Goal: Task Accomplishment & Management: Use online tool/utility

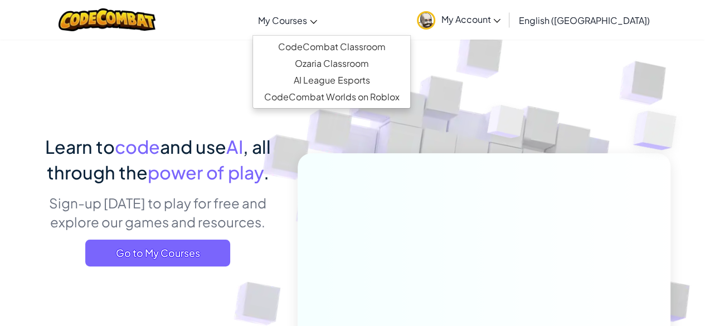
click at [307, 19] on span "My Courses" at bounding box center [282, 20] width 49 height 12
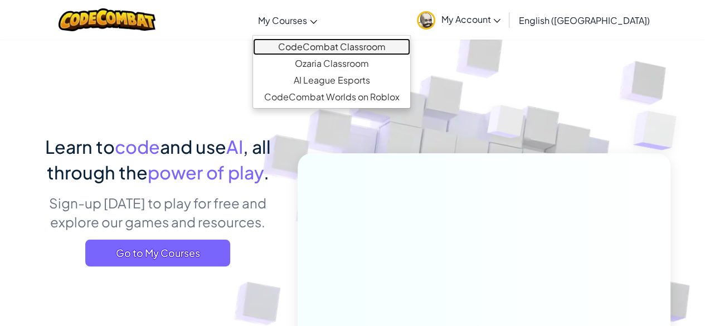
click at [360, 44] on link "CodeCombat Classroom" at bounding box center [331, 46] width 157 height 17
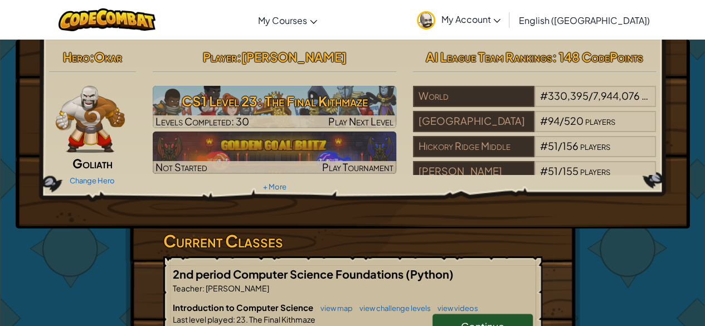
click at [502, 315] on link "Continue" at bounding box center [483, 327] width 100 height 26
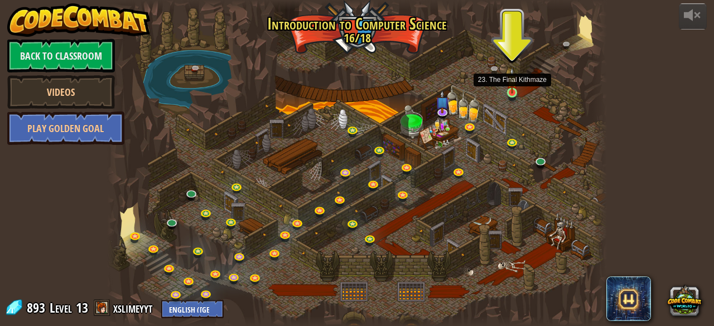
click at [510, 91] on img at bounding box center [511, 80] width 11 height 26
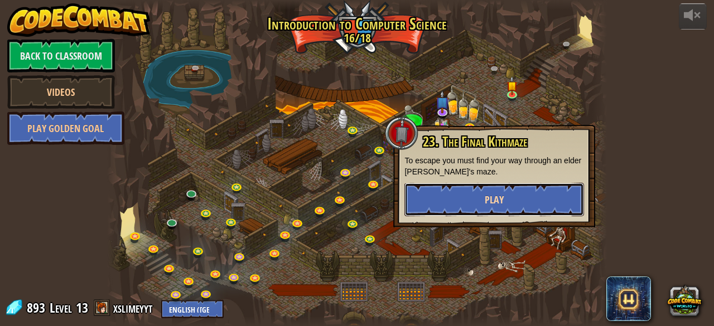
click at [425, 197] on button "Play" at bounding box center [494, 199] width 180 height 33
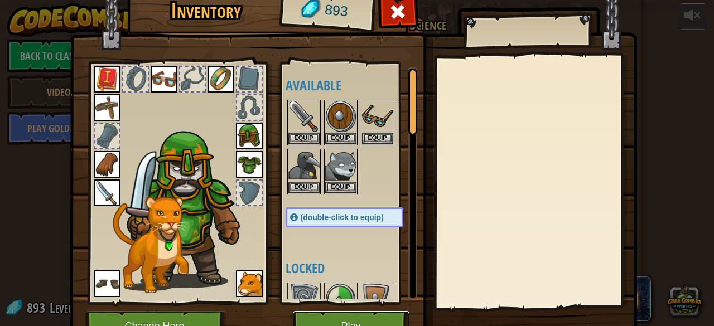
click at [351, 314] on button "Play" at bounding box center [351, 326] width 117 height 31
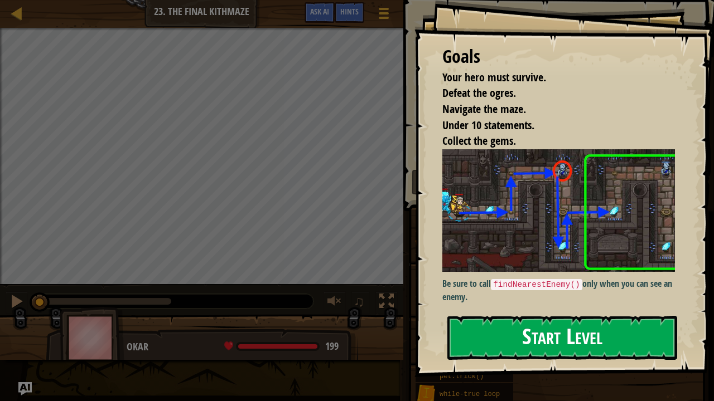
click at [514, 326] on button "Start Level" at bounding box center [562, 338] width 230 height 44
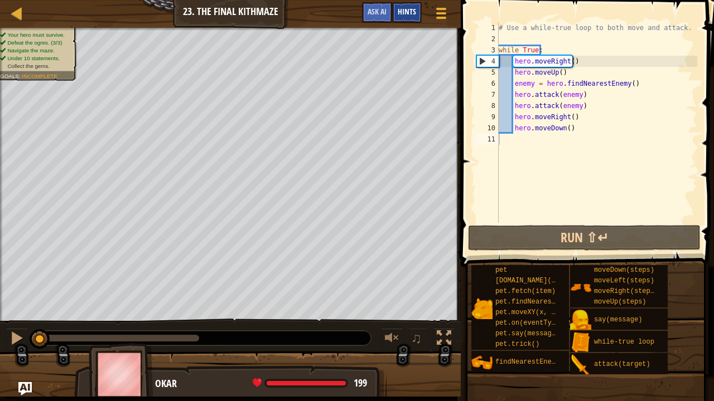
click at [421, 8] on div "Hints" at bounding box center [407, 12] width 30 height 21
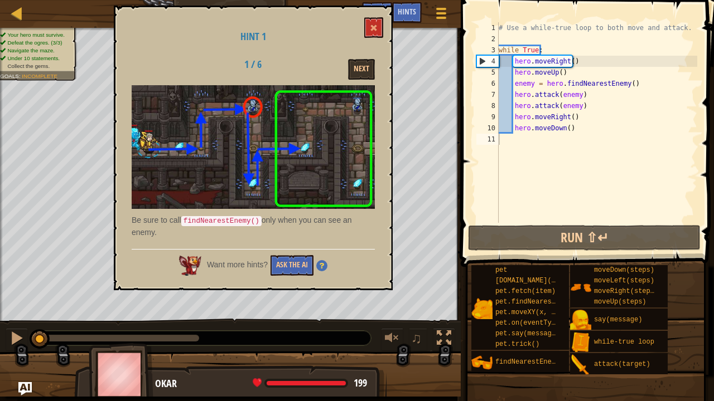
click at [159, 210] on div "Be sure to call findNearestEnemy() only when you can see an enemy." at bounding box center [253, 164] width 243 height 159
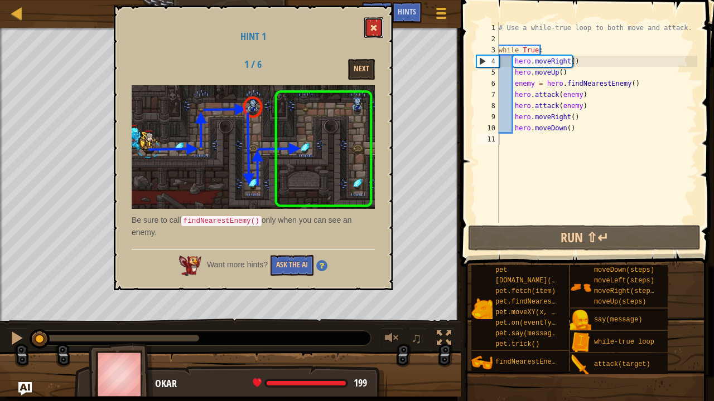
click at [372, 34] on button at bounding box center [373, 27] width 19 height 21
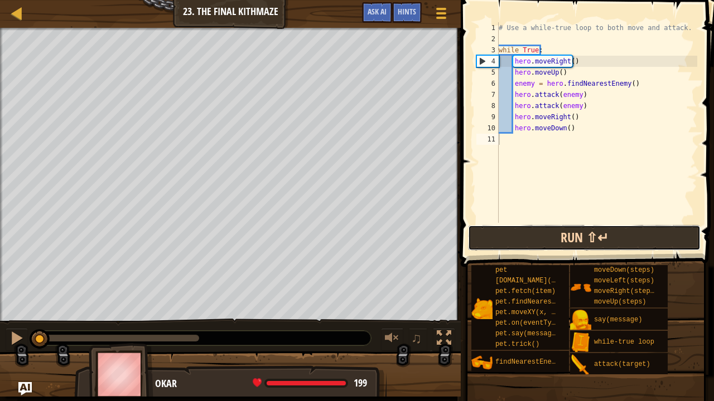
click at [534, 236] on button "Run ⇧↵" at bounding box center [584, 238] width 232 height 26
click at [533, 226] on button "Running" at bounding box center [584, 238] width 232 height 26
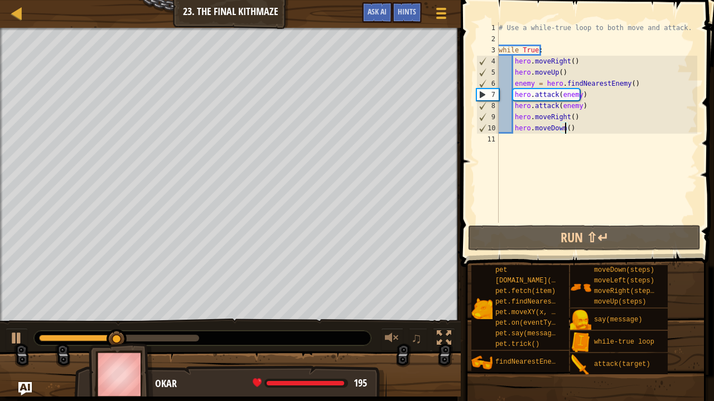
click at [563, 129] on div "# Use a while-true loop to both move and attack. while True : hero . moveRight …" at bounding box center [596, 133] width 201 height 223
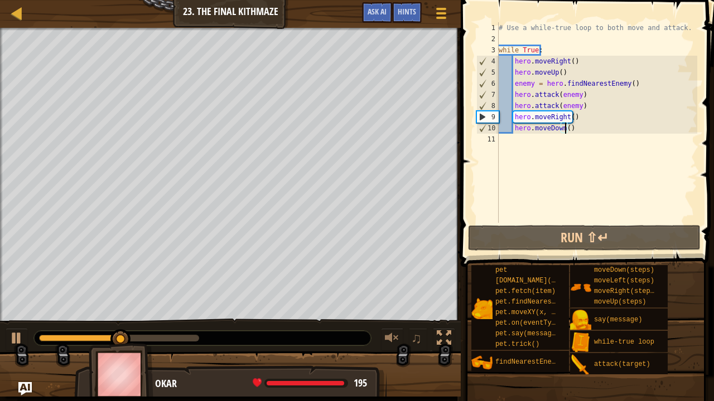
scroll to position [5, 6]
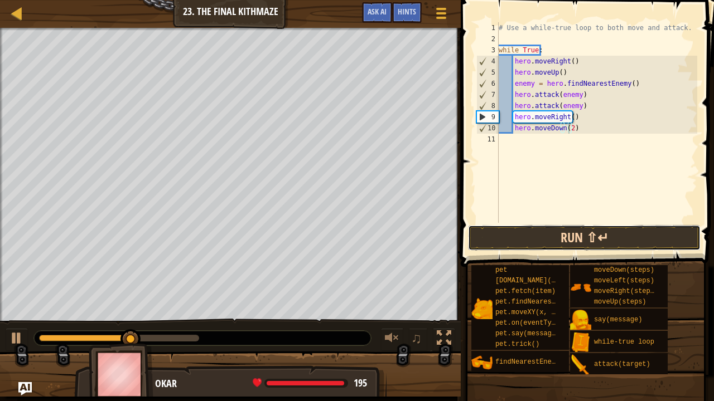
click at [603, 234] on button "Run ⇧↵" at bounding box center [584, 238] width 232 height 26
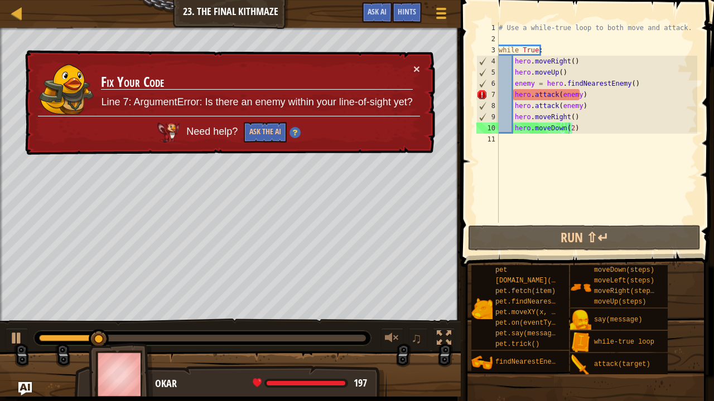
click at [410, 67] on td "Fix Your Code Line 7: ArgumentError: Is there an enemy within your line-of-sigh…" at bounding box center [256, 90] width 312 height 54
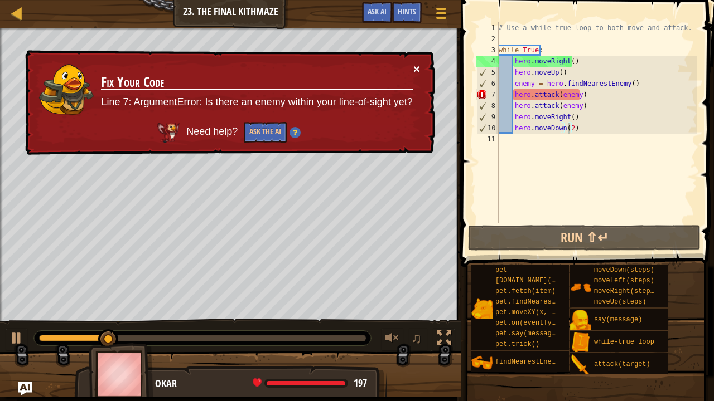
click at [416, 67] on button "×" at bounding box center [416, 69] width 7 height 12
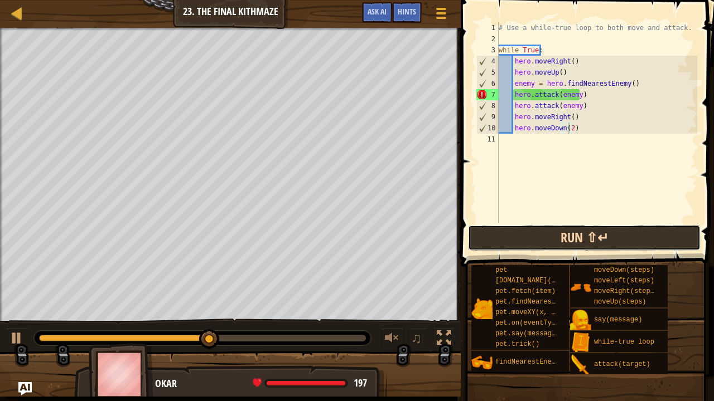
click at [530, 240] on button "Run ⇧↵" at bounding box center [584, 238] width 232 height 26
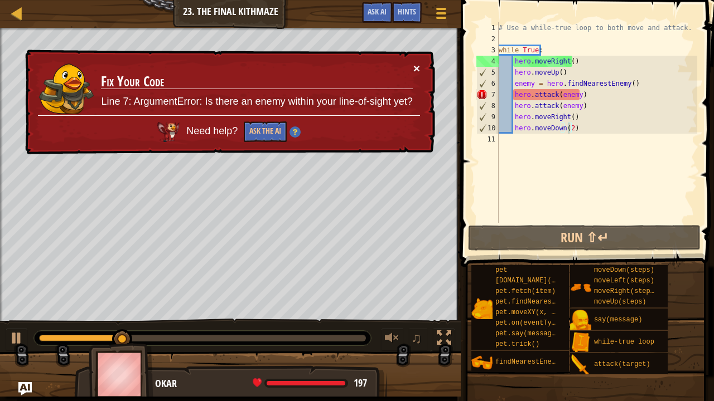
drag, startPoint x: 411, startPoint y: 64, endPoint x: 416, endPoint y: 68, distance: 6.7
click at [416, 68] on div "× Fix Your Code Line 7: ArgumentError: Is there an enemy within your line-of-si…" at bounding box center [229, 103] width 412 height 106
click at [416, 68] on button "×" at bounding box center [416, 68] width 7 height 12
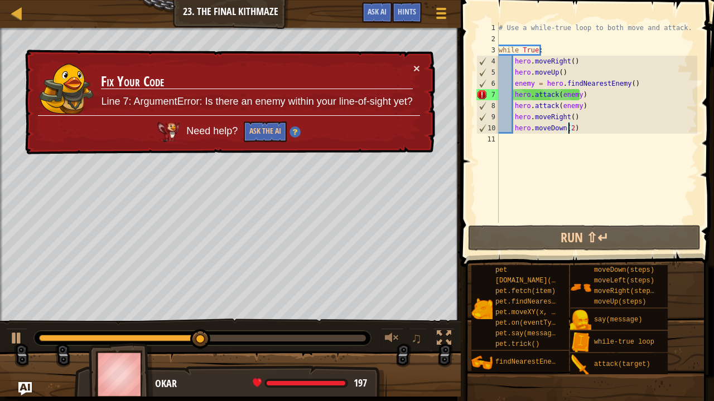
click at [571, 72] on div "# Use a while-true loop to both move and attack. while True : hero . moveRight …" at bounding box center [596, 133] width 201 height 223
type textarea "hero.moveUp()"
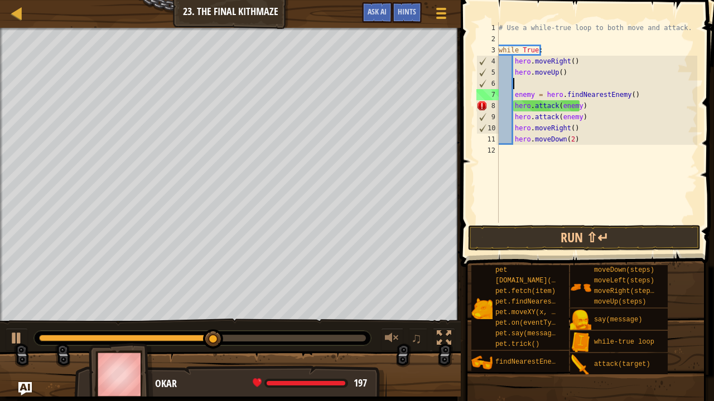
scroll to position [5, 1]
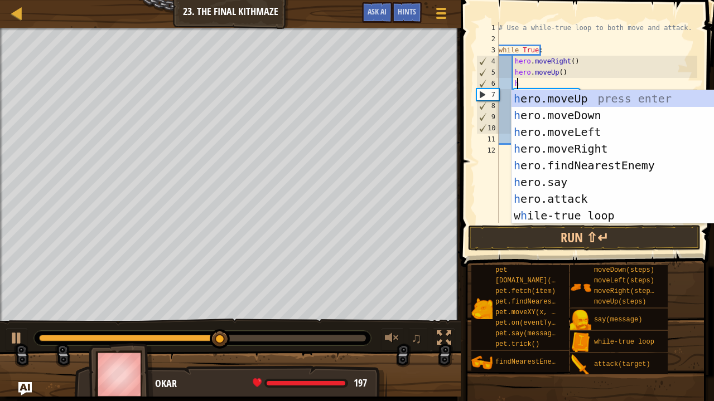
type textarea "her"
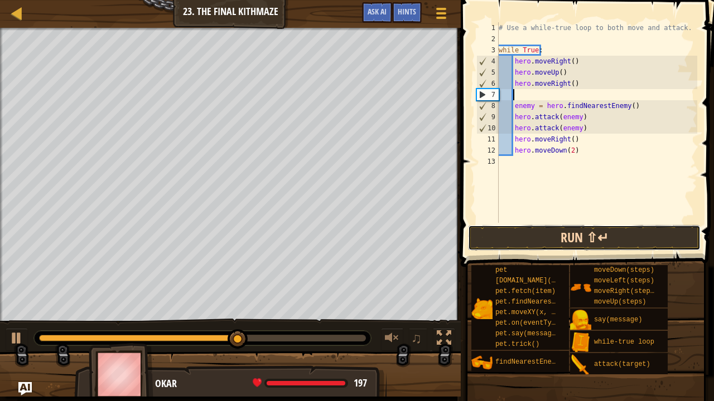
click at [530, 234] on button "Run ⇧↵" at bounding box center [584, 238] width 232 height 26
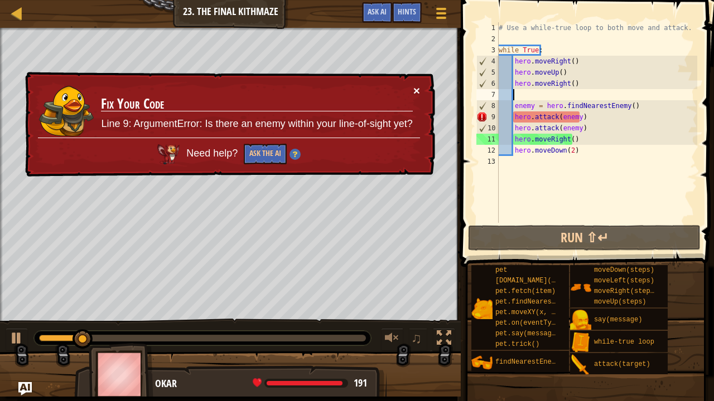
click at [416, 90] on button "×" at bounding box center [416, 91] width 7 height 12
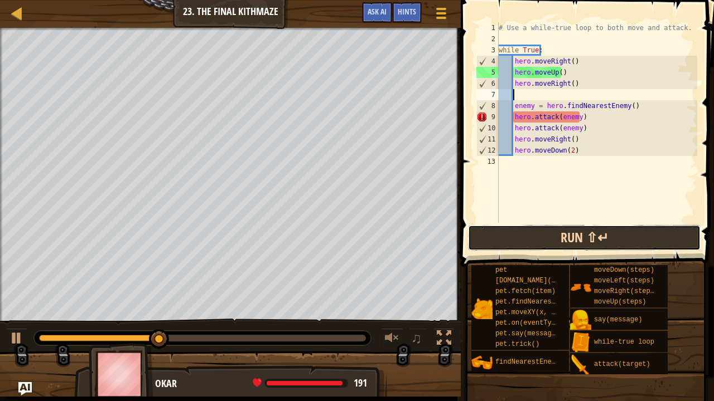
click at [513, 238] on button "Run ⇧↵" at bounding box center [584, 238] width 232 height 26
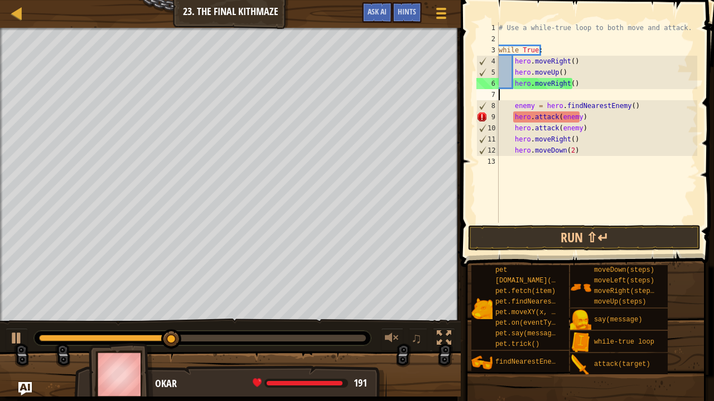
scroll to position [5, 0]
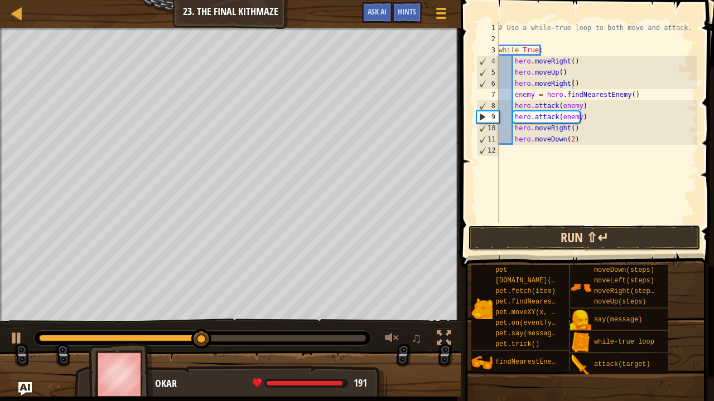
click at [565, 236] on button "Run ⇧↵" at bounding box center [584, 238] width 232 height 26
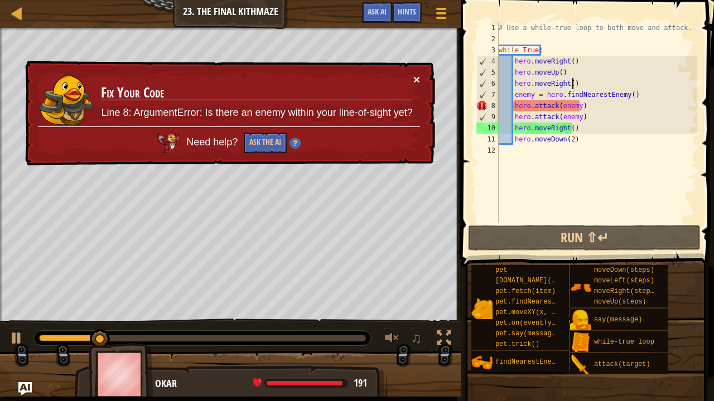
click at [413, 75] on button "×" at bounding box center [416, 80] width 7 height 12
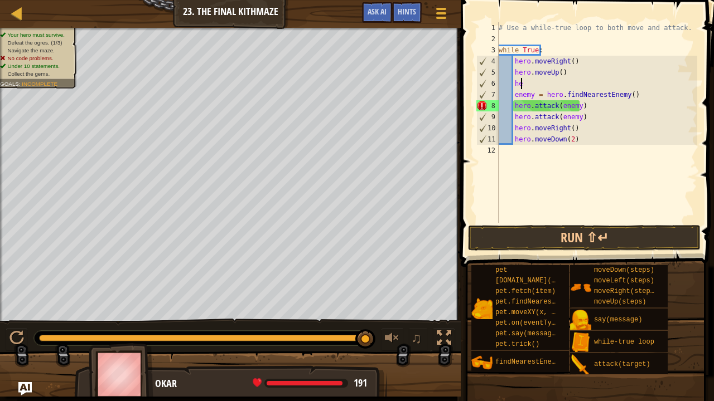
type textarea "h"
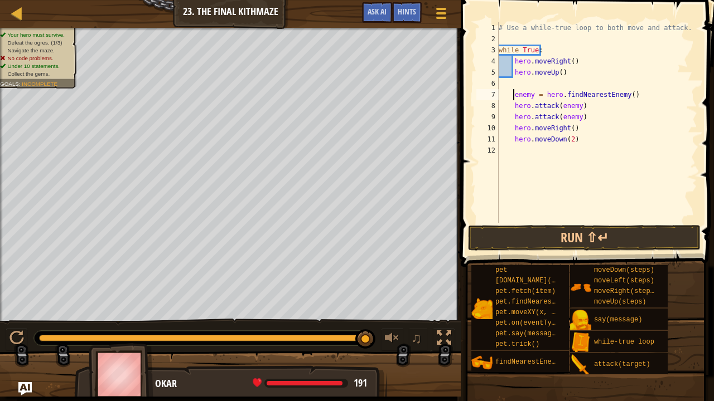
click at [513, 98] on div "# Use a while-true loop to both move and attack. while True : hero . moveRight …" at bounding box center [596, 133] width 201 height 223
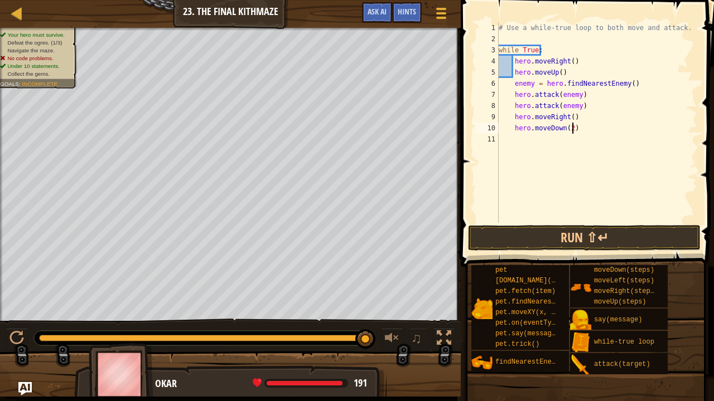
click at [575, 130] on div "# Use a while-true loop to both move and attack. while True : hero . moveRight …" at bounding box center [596, 133] width 201 height 223
type textarea "hero.moveDown(2)"
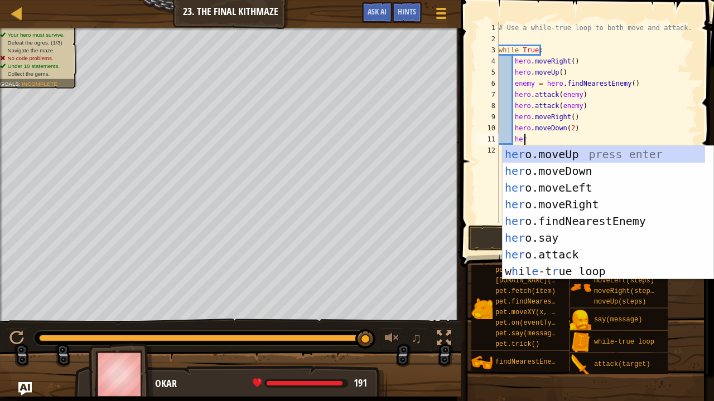
type textarea "hero"
click at [566, 154] on div "hero .moveUp press enter hero .moveDown press enter hero .moveLeft press enter …" at bounding box center [607, 229] width 211 height 167
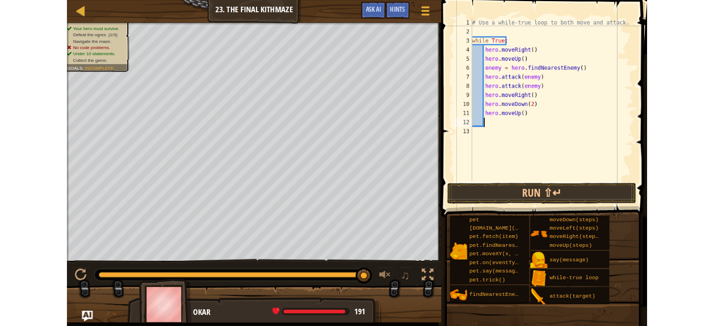
scroll to position [5, 1]
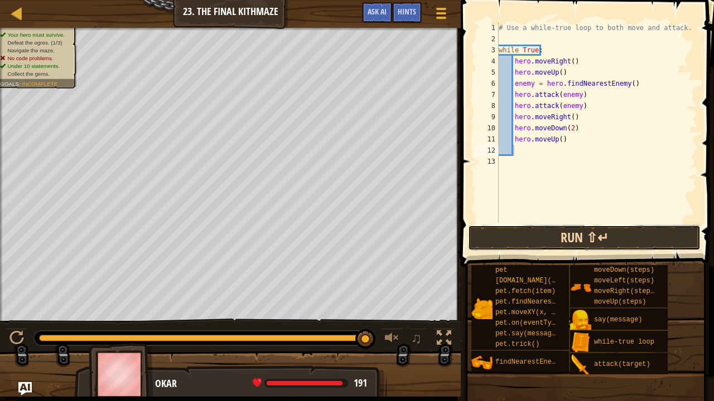
click at [551, 240] on button "Run ⇧↵" at bounding box center [584, 238] width 232 height 26
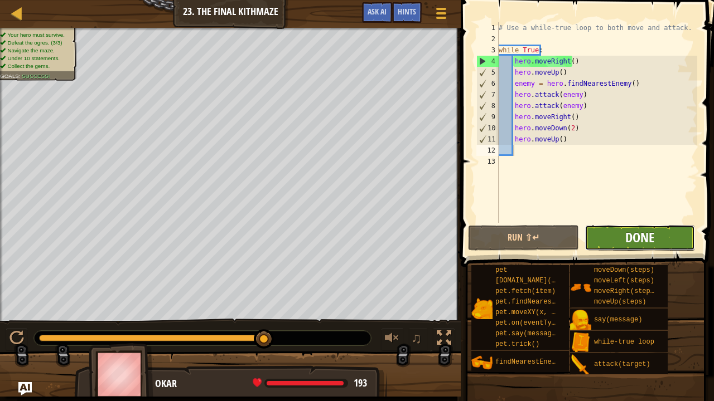
click at [653, 230] on span "Done" at bounding box center [639, 238] width 29 height 18
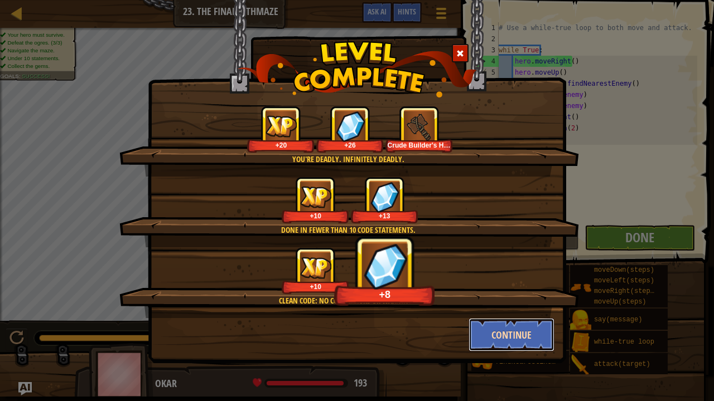
click at [527, 326] on button "Continue" at bounding box center [511, 334] width 86 height 33
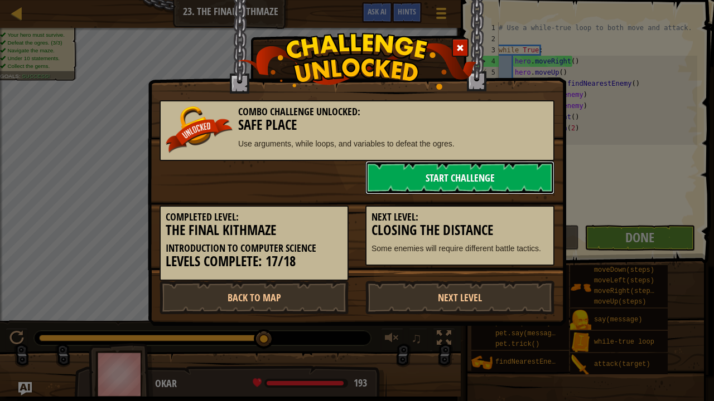
click at [469, 179] on link "Start Challenge" at bounding box center [459, 177] width 189 height 33
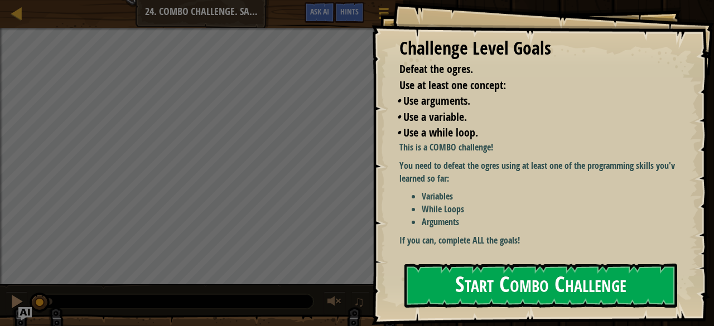
click at [479, 284] on button "Start Combo Challenge" at bounding box center [540, 286] width 273 height 44
